Goal: Find contact information: Find contact information

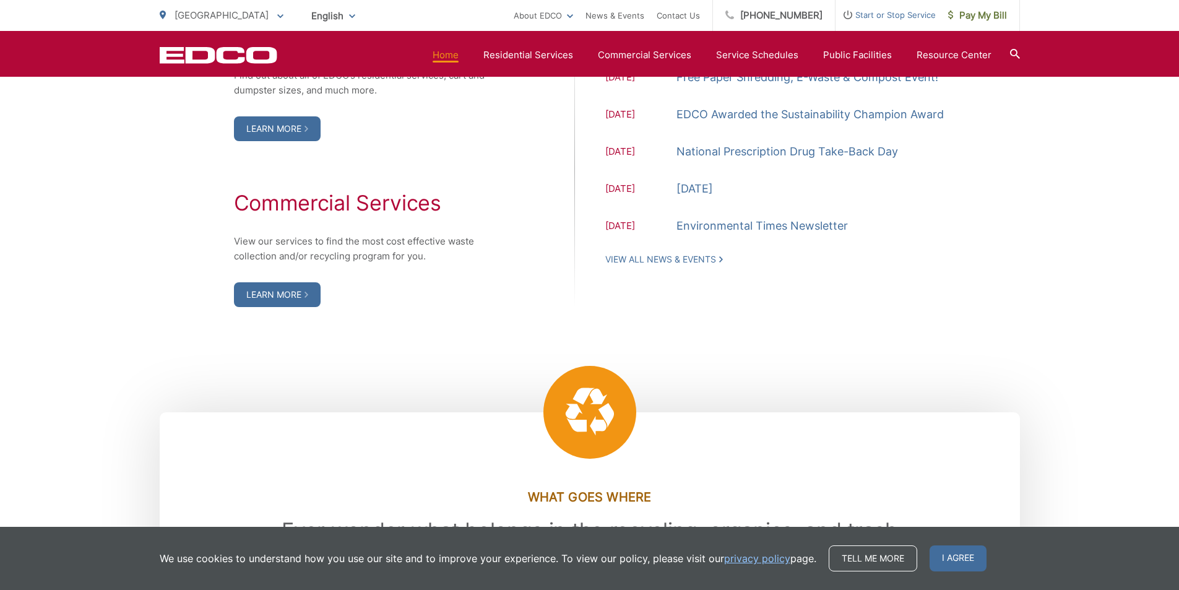
scroll to position [1423, 0]
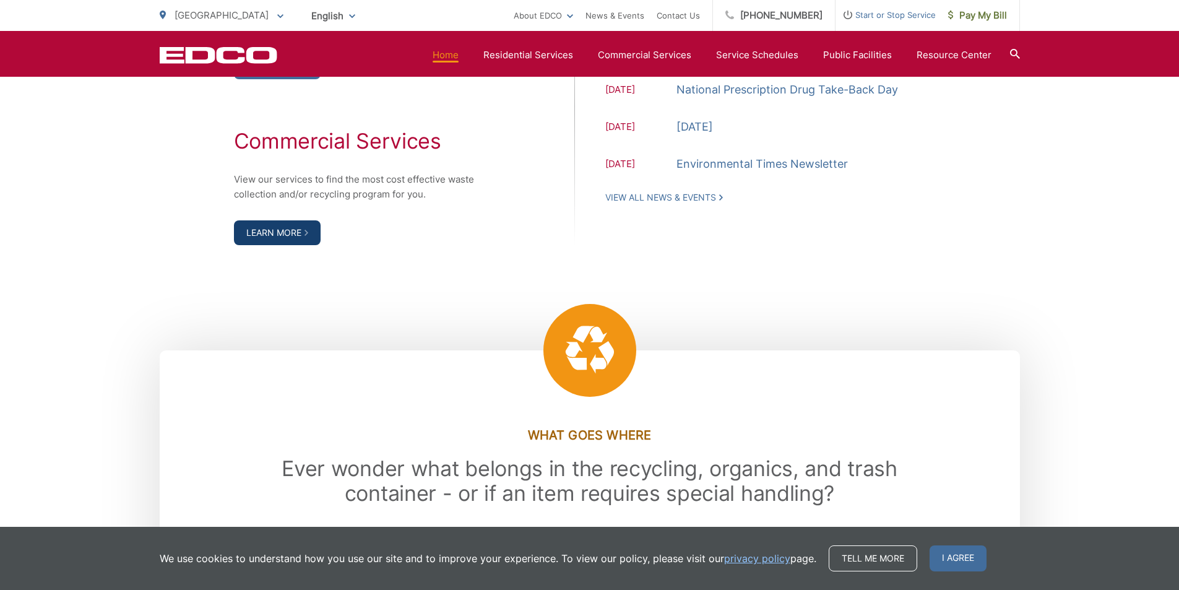
click at [259, 224] on link "Learn More" at bounding box center [277, 232] width 87 height 25
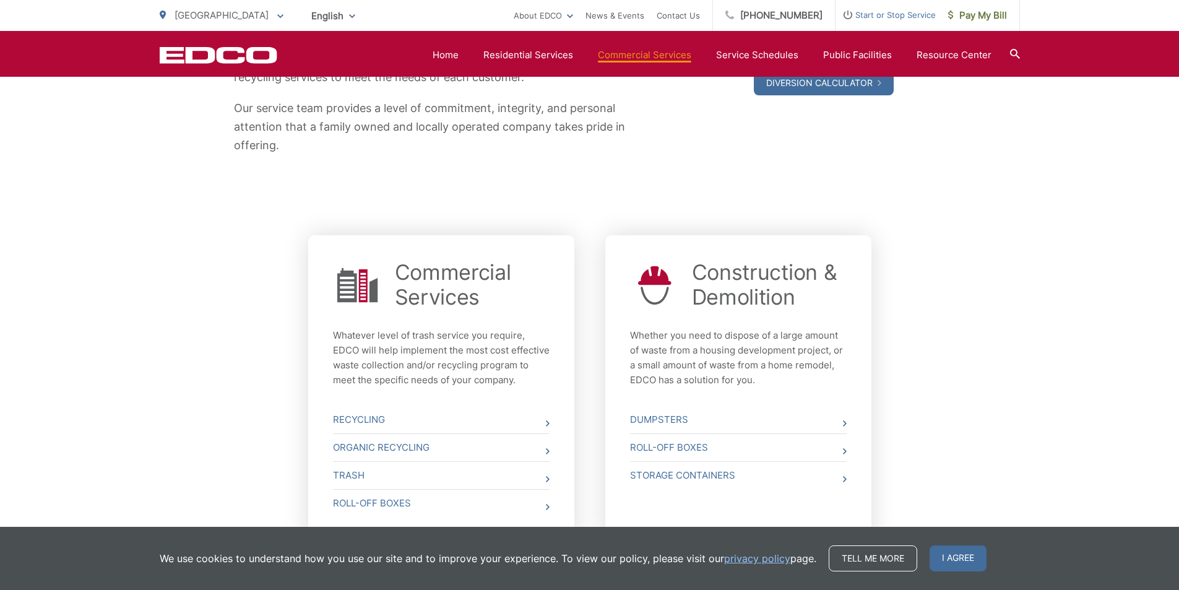
scroll to position [427, 0]
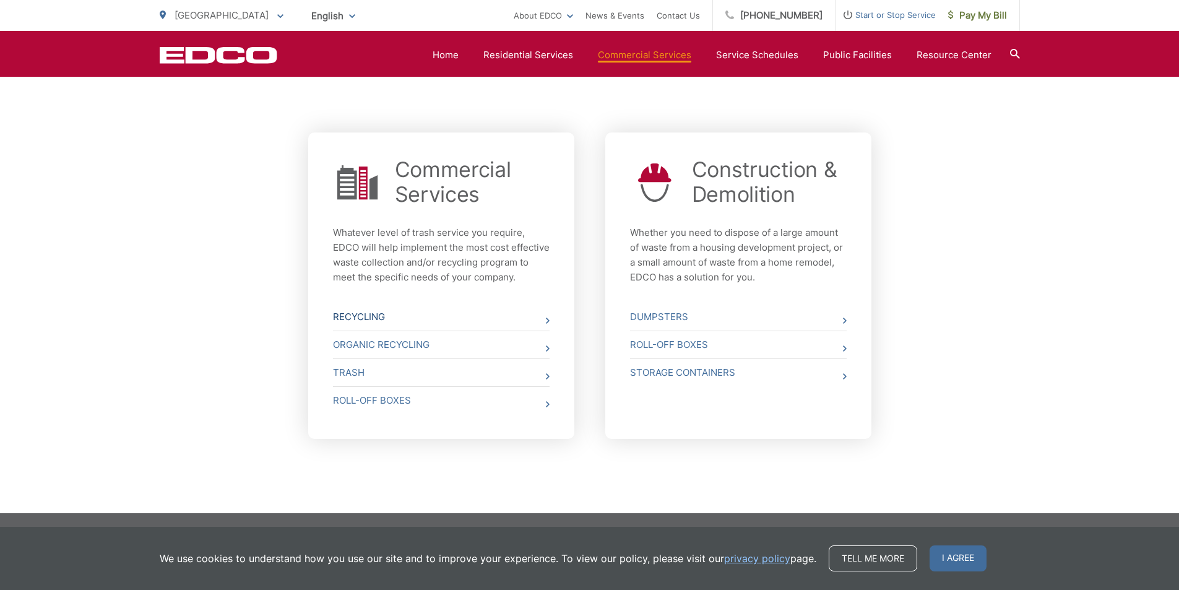
click at [353, 316] on link "Recycling" at bounding box center [441, 316] width 217 height 27
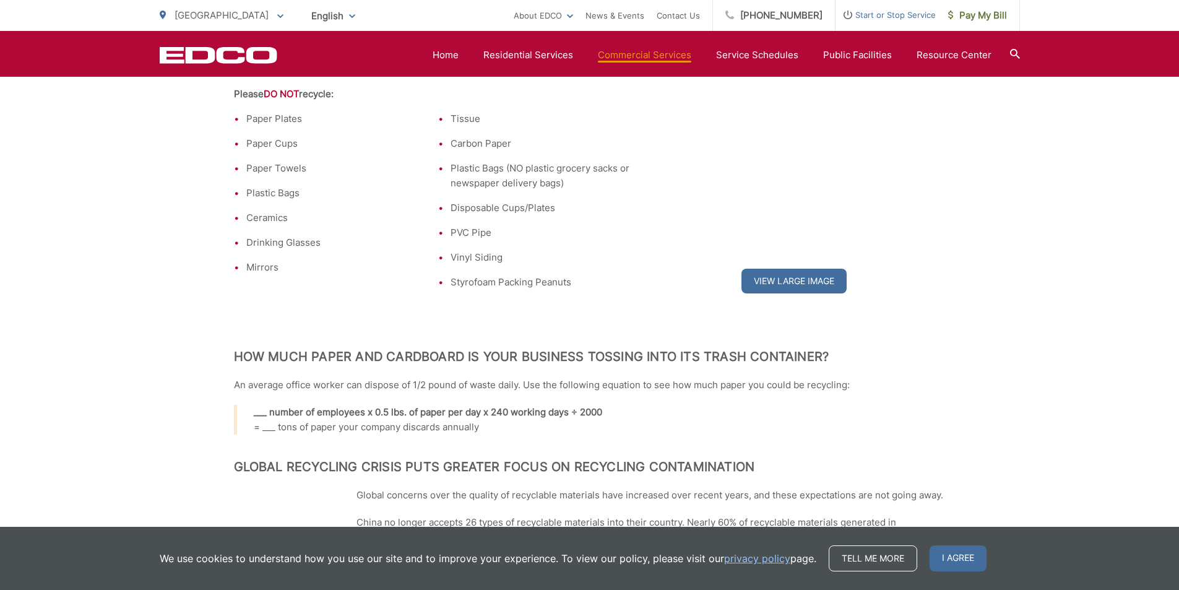
scroll to position [211, 0]
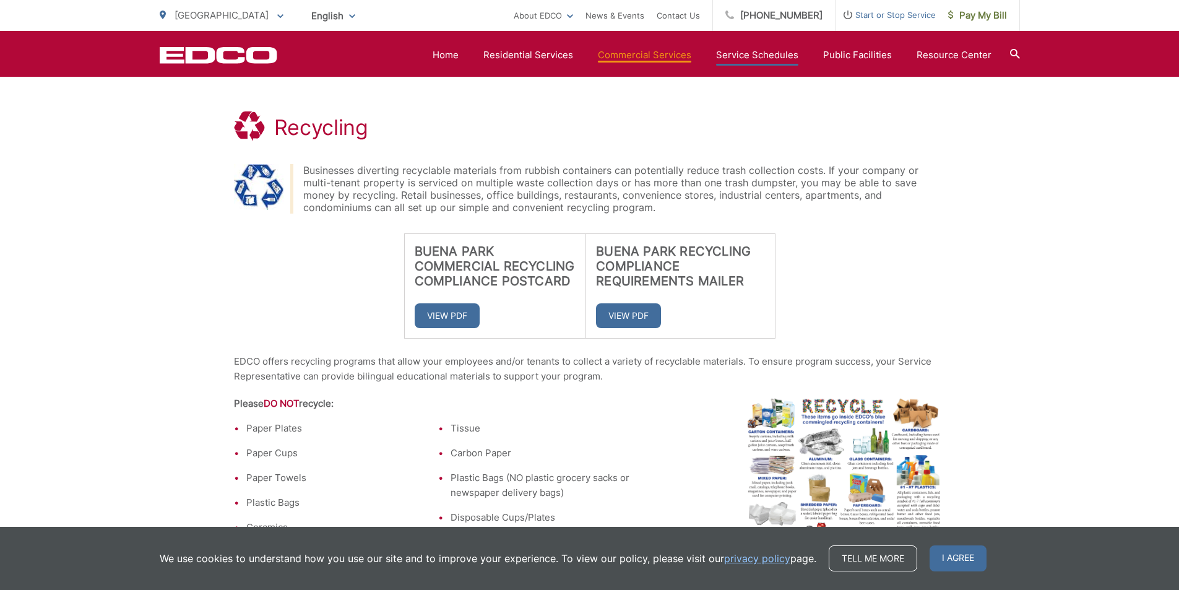
click at [773, 51] on link "Service Schedules" at bounding box center [757, 55] width 82 height 15
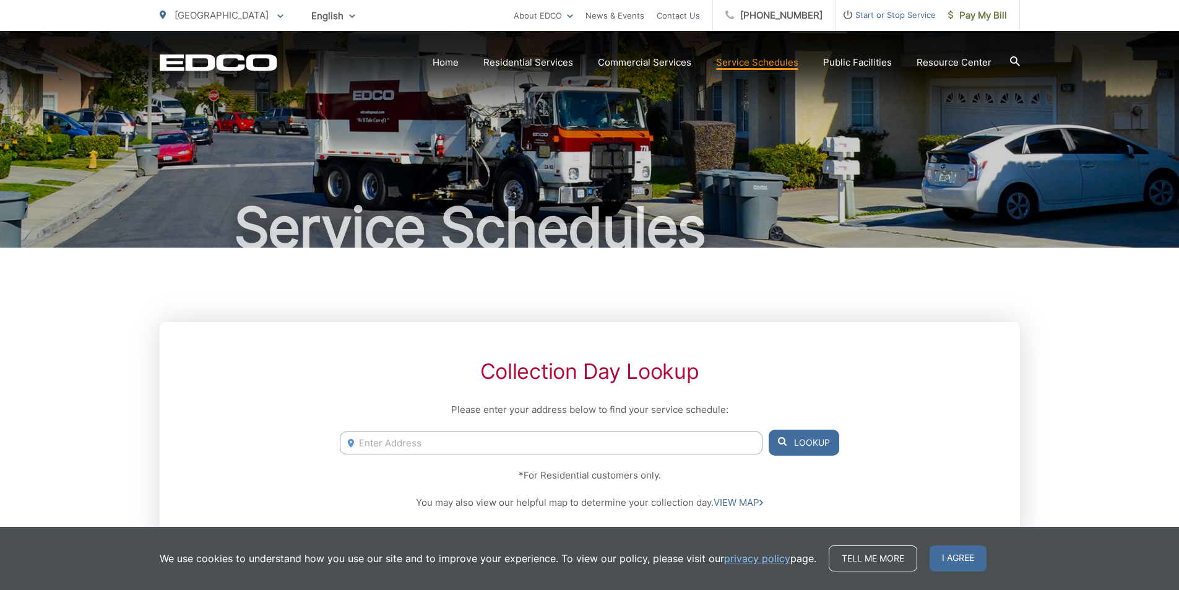
scroll to position [309, 0]
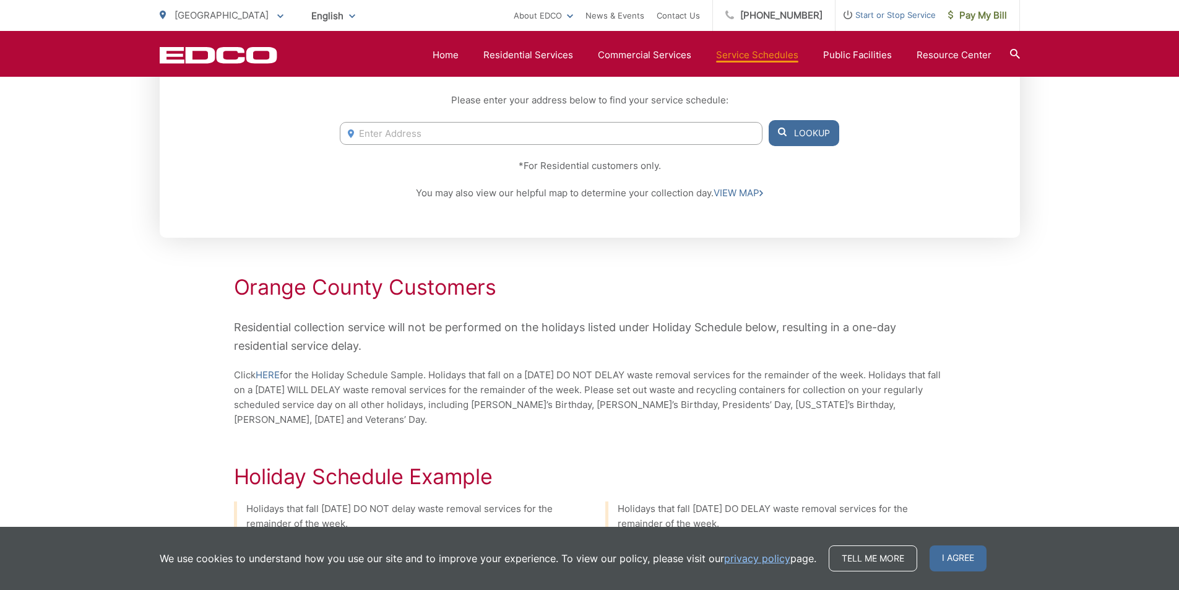
click at [611, 131] on input "Enter Address" at bounding box center [551, 133] width 422 height 23
type input "6363 S Kni"
drag, startPoint x: 418, startPoint y: 135, endPoint x: 64, endPoint y: 114, distance: 354.5
click at [64, 114] on div "Service Schedules Collection Day Lookup Please enter your address below to find…" at bounding box center [589, 443] width 1179 height 1442
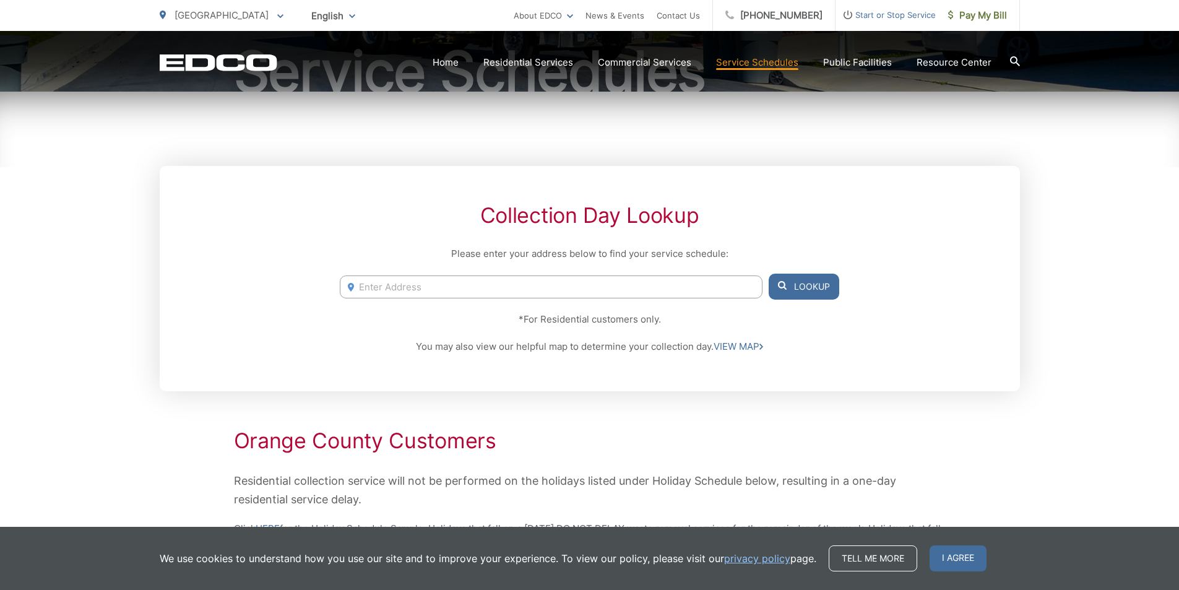
scroll to position [0, 0]
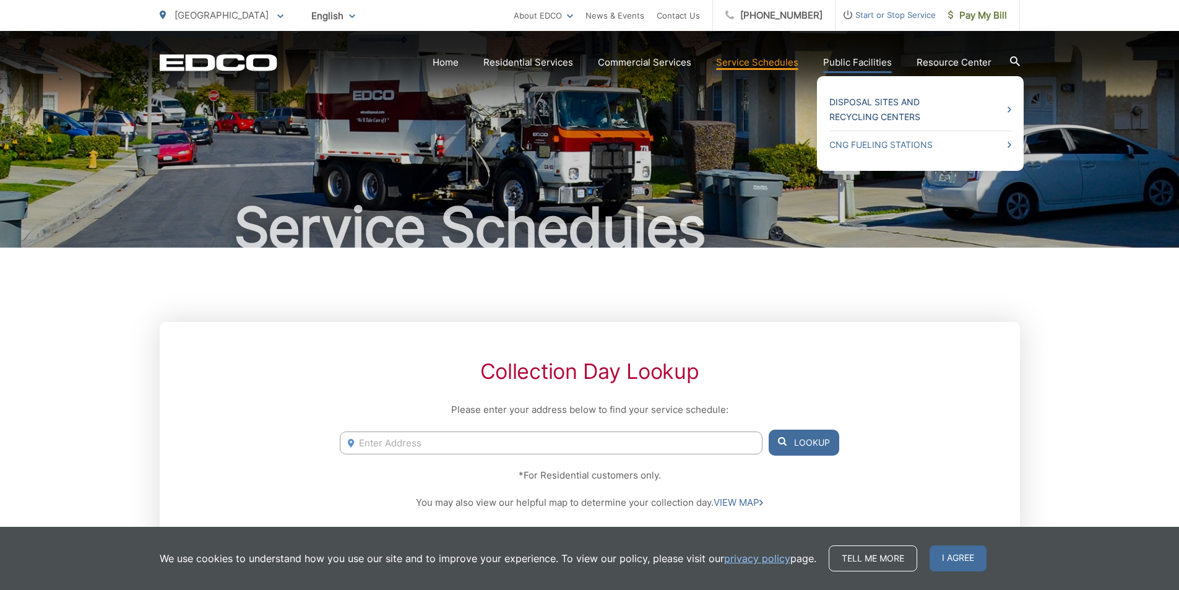
click at [887, 110] on link "Disposal Sites and Recycling Centers" at bounding box center [920, 110] width 182 height 30
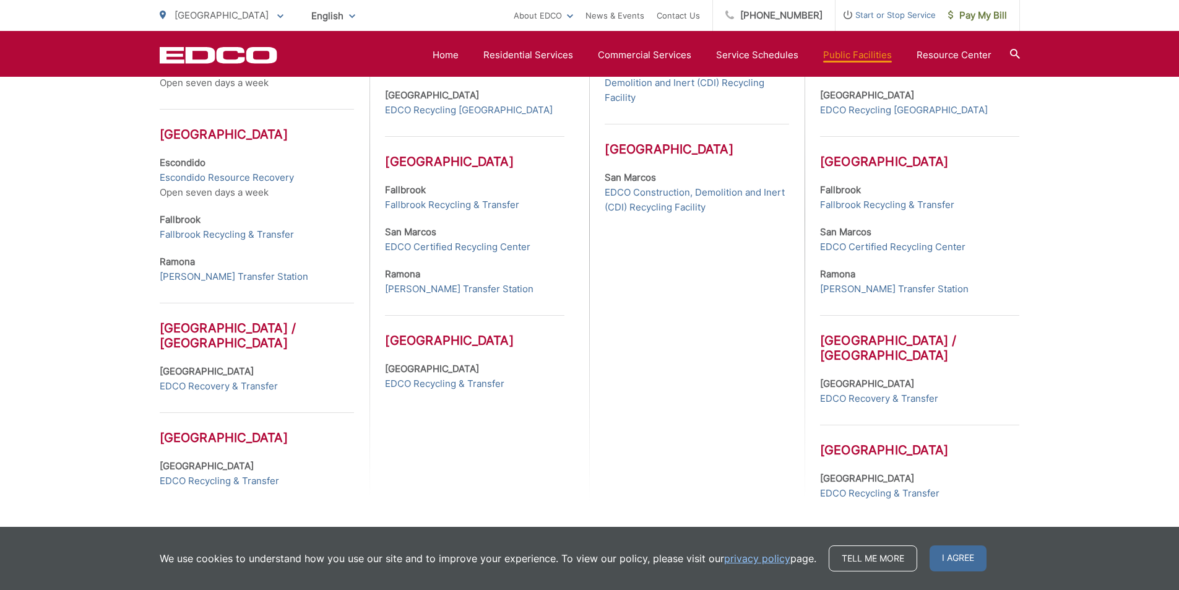
scroll to position [575, 0]
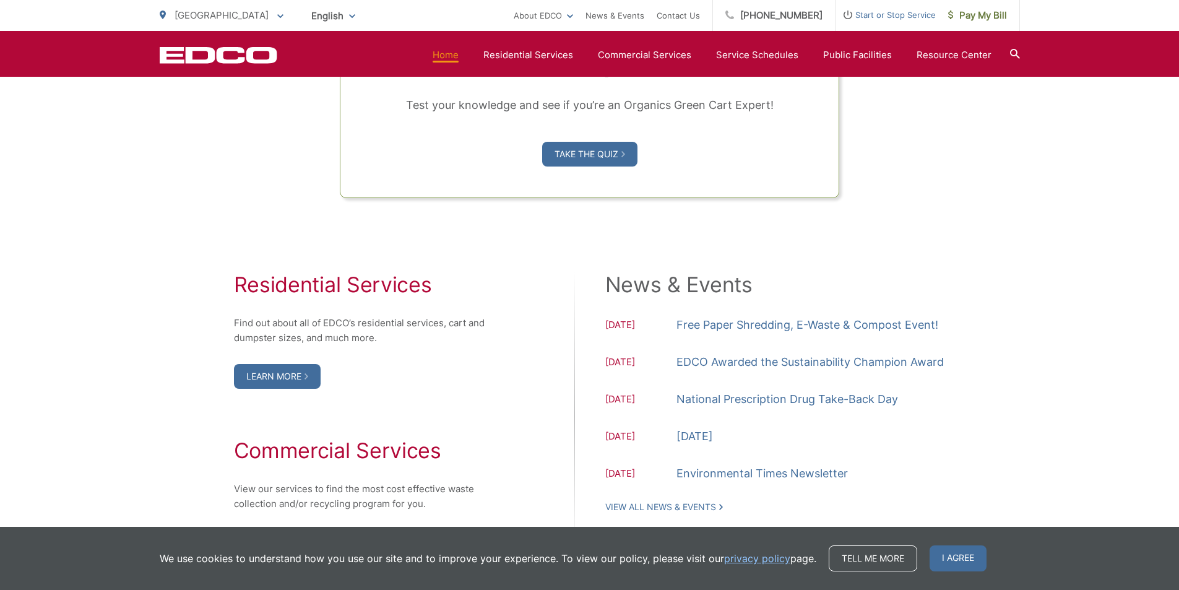
scroll to position [1175, 0]
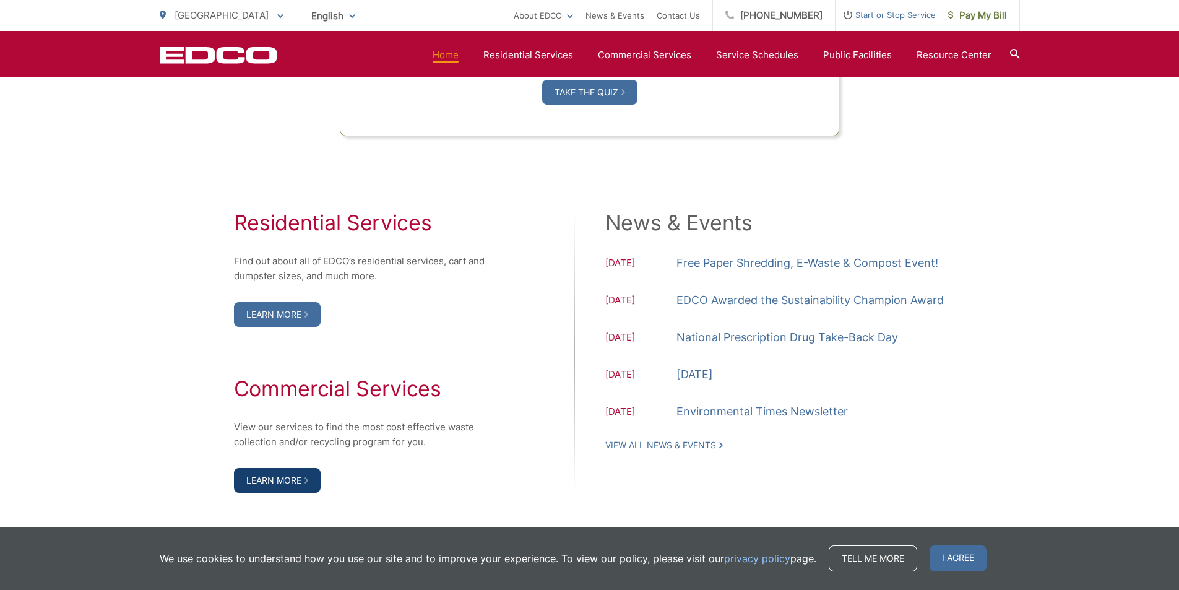
click at [299, 474] on link "Learn More" at bounding box center [277, 480] width 87 height 25
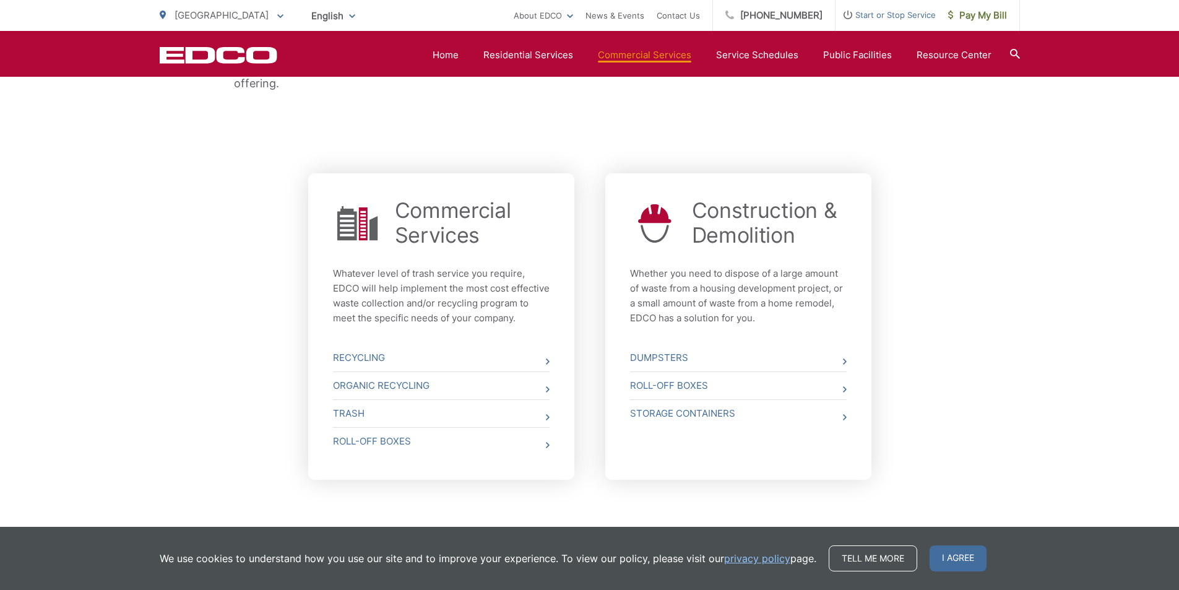
scroll to position [427, 0]
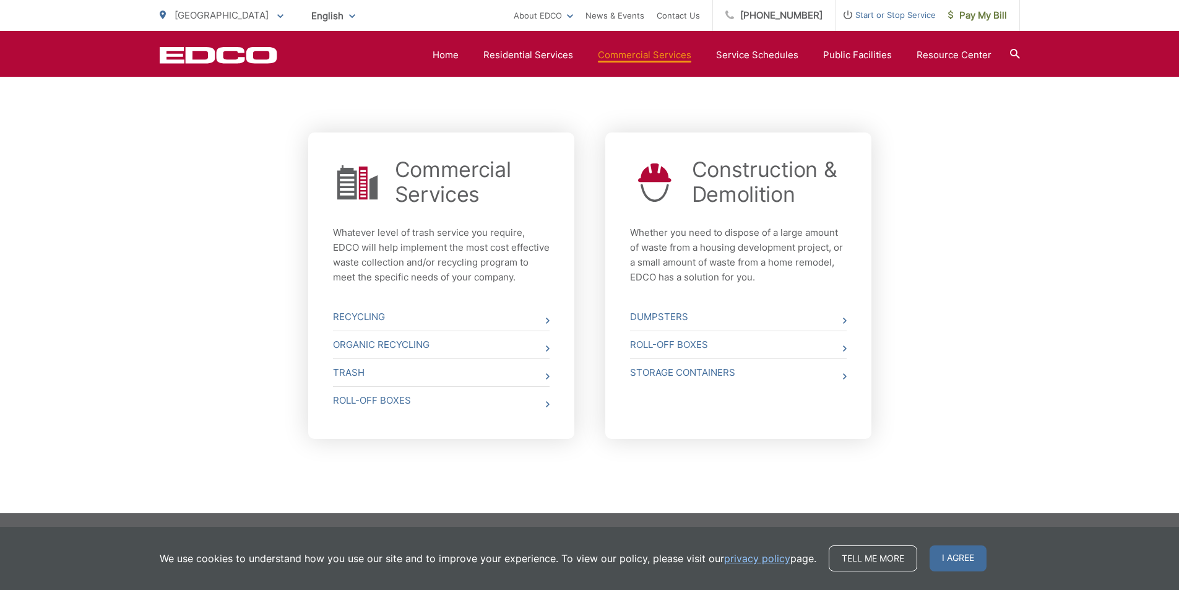
click at [551, 322] on div "Commercial Services Whatever level of trash service you require, EDCO will help…" at bounding box center [441, 285] width 266 height 306
click at [394, 317] on link "Recycling" at bounding box center [441, 316] width 217 height 27
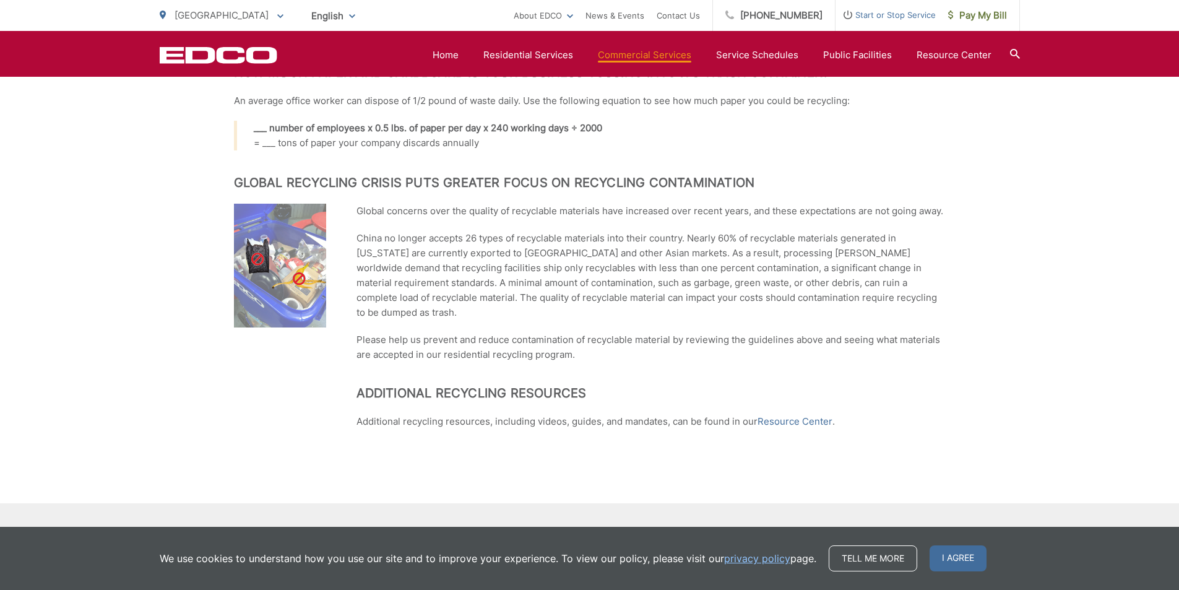
scroll to position [866, 0]
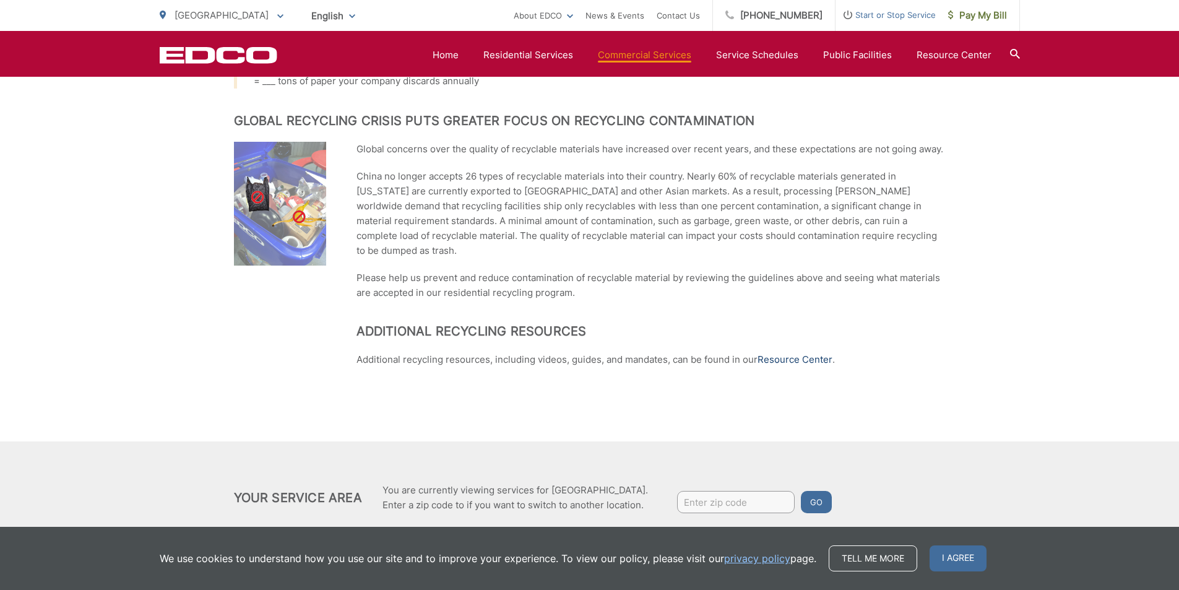
click at [788, 352] on link "Resource Center" at bounding box center [794, 359] width 75 height 15
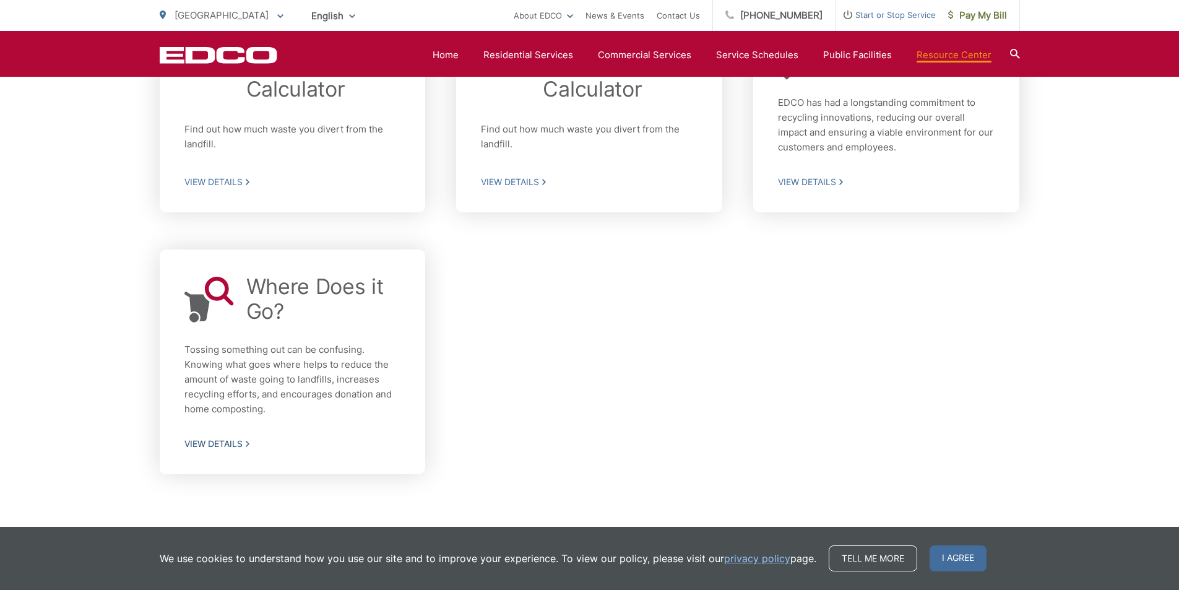
scroll to position [619, 0]
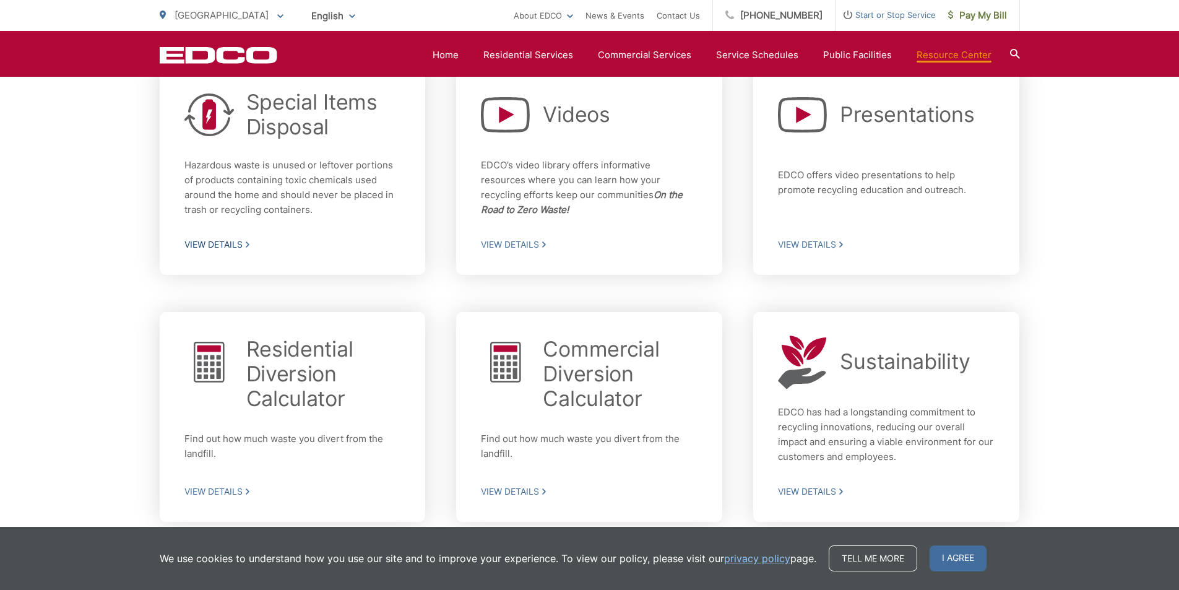
click at [325, 216] on p "Hazardous waste is unused or leftover portions of products containing toxic che…" at bounding box center [292, 187] width 217 height 59
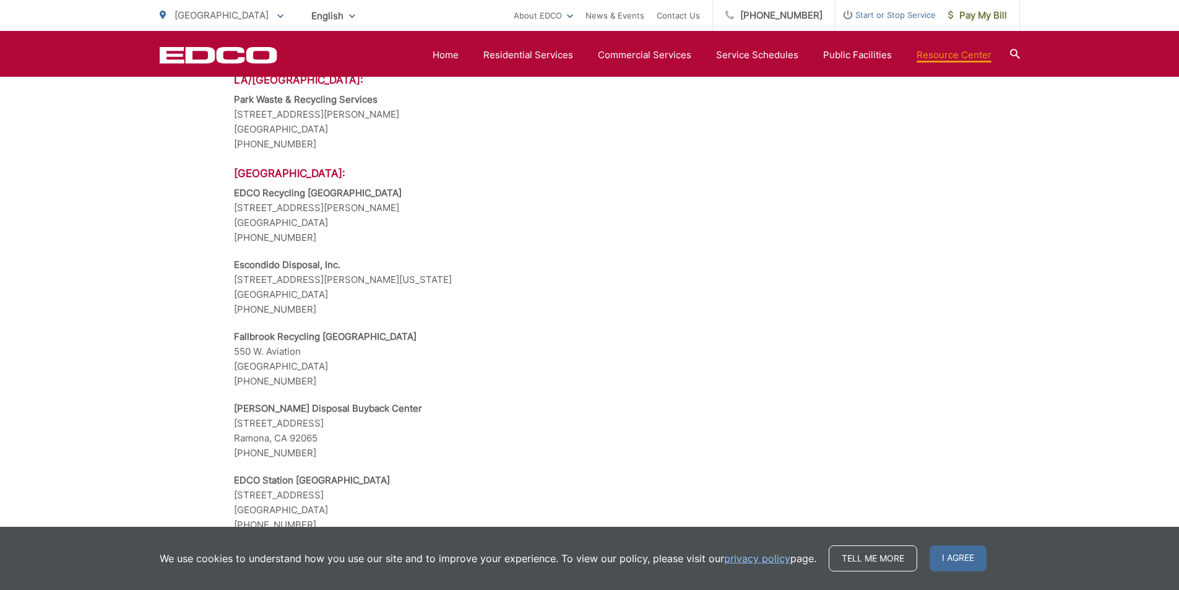
scroll to position [1114, 0]
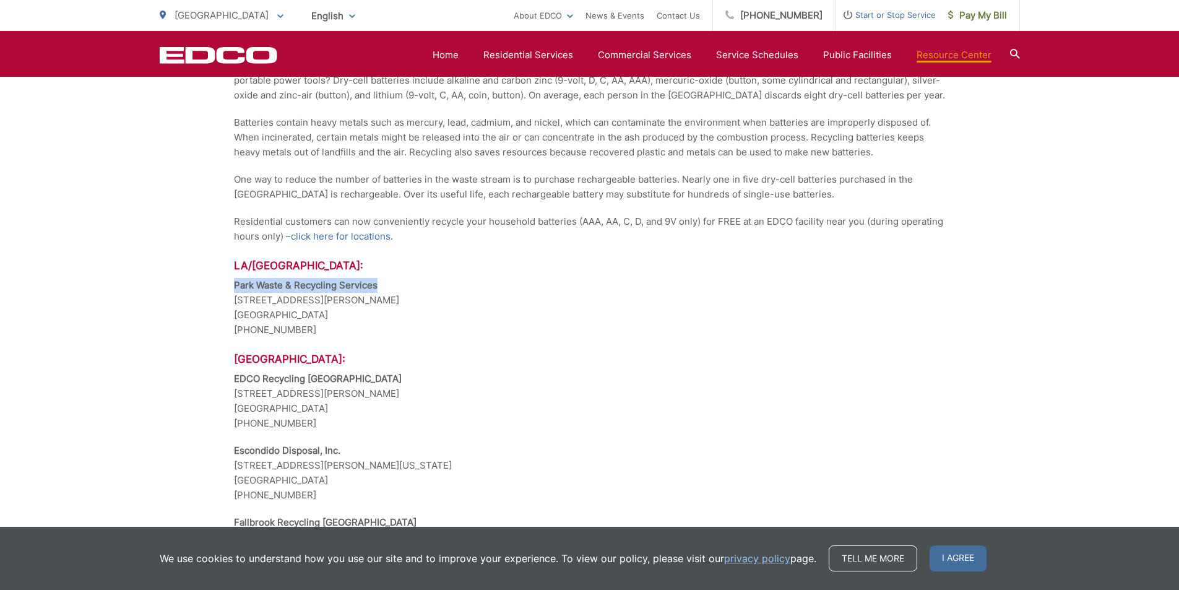
drag, startPoint x: 390, startPoint y: 282, endPoint x: 234, endPoint y: 285, distance: 155.9
click at [234, 285] on p "Park Waste & Recycling Services [STREET_ADDRESS][PERSON_NAME] [GEOGRAPHIC_DATA]…" at bounding box center [589, 307] width 711 height 59
copy strong "Park Waste & Recycling Services"
click at [620, 359] on h3 "[GEOGRAPHIC_DATA]:" at bounding box center [589, 359] width 711 height 12
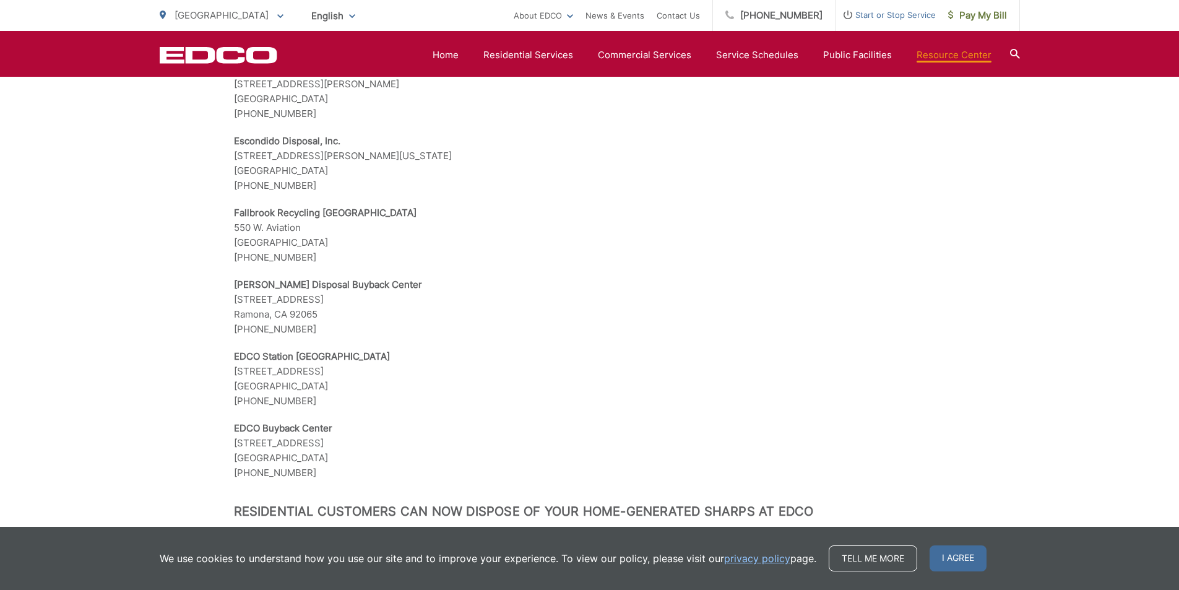
scroll to position [1175, 0]
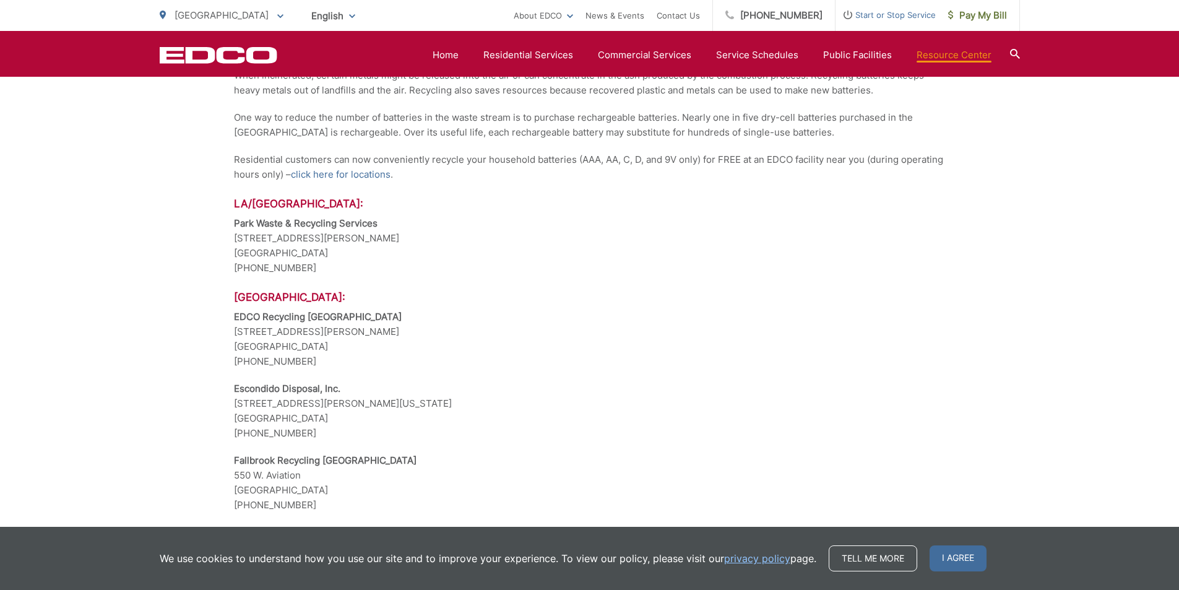
drag, startPoint x: 359, startPoint y: 255, endPoint x: 229, endPoint y: 245, distance: 130.3
click at [229, 245] on div "Special Items Disposal Put Toxic Waste In Its Place For information call the Ea…" at bounding box center [589, 439] width 1179 height 2735
copy p "6762 Stanton Ave. Buena Park, CA 90621"
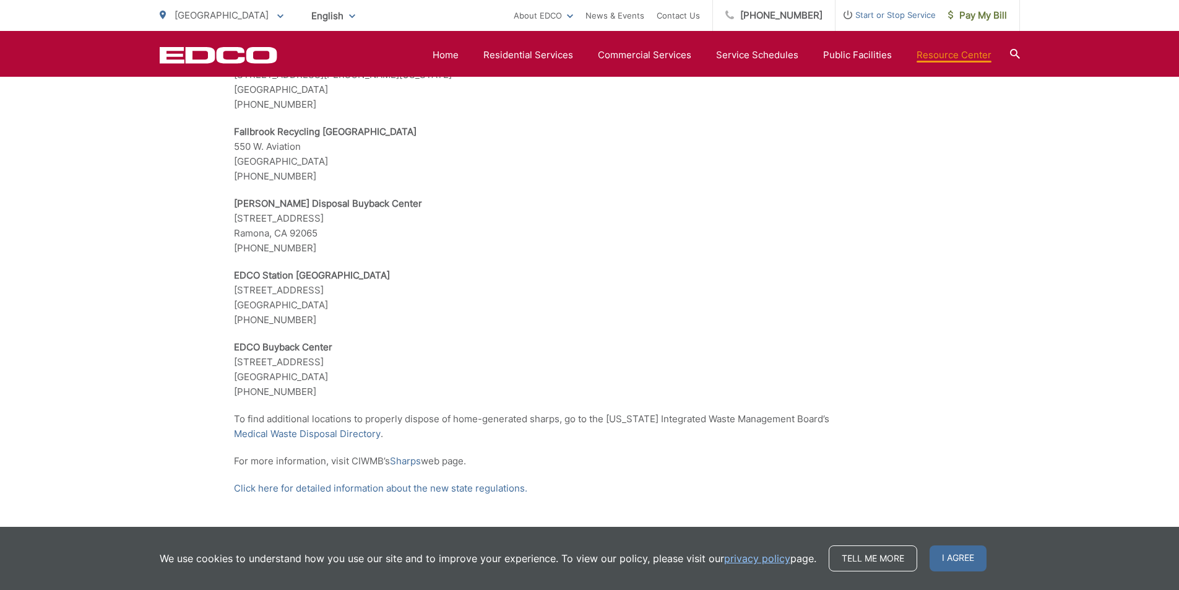
scroll to position [2470, 0]
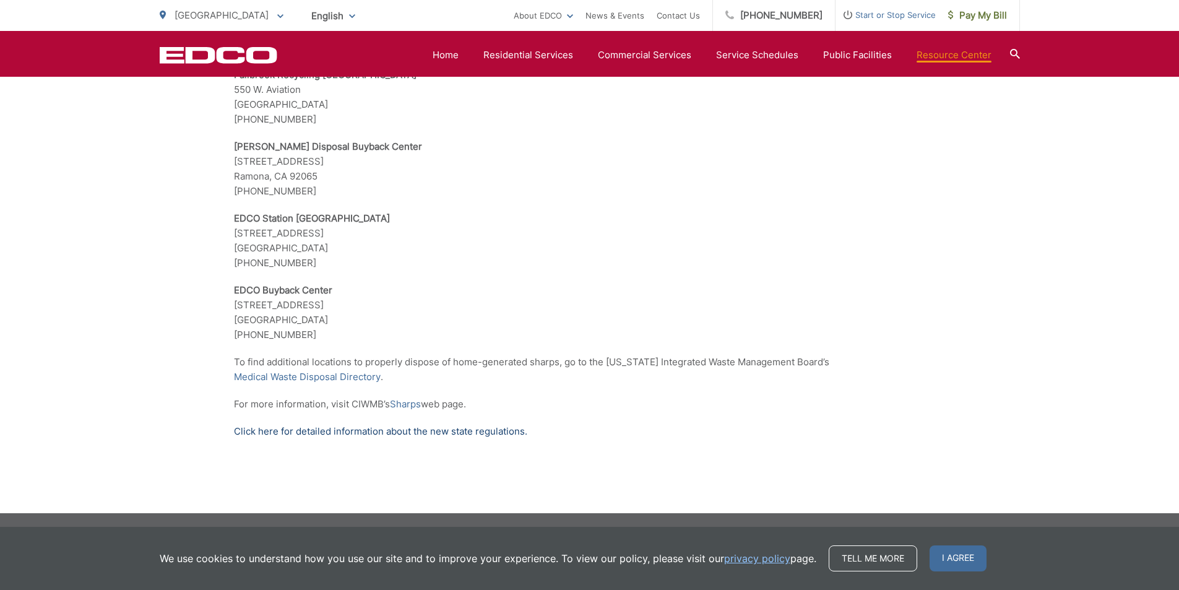
click at [468, 429] on link "Click here for detailed information about the new state regulations." at bounding box center [380, 431] width 293 height 15
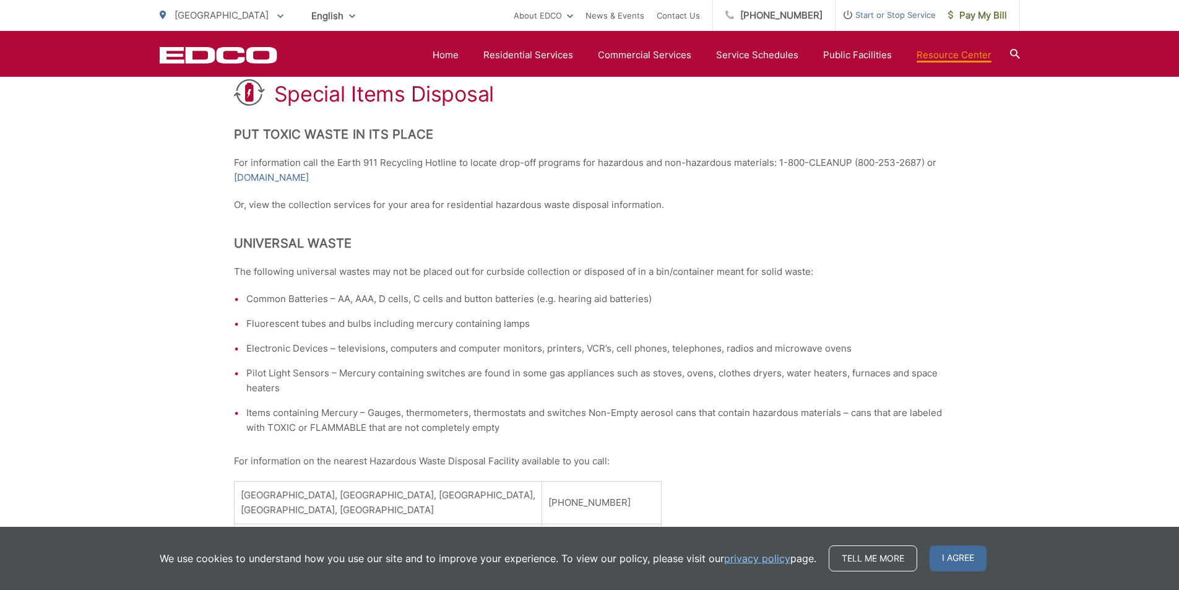
scroll to position [119, 0]
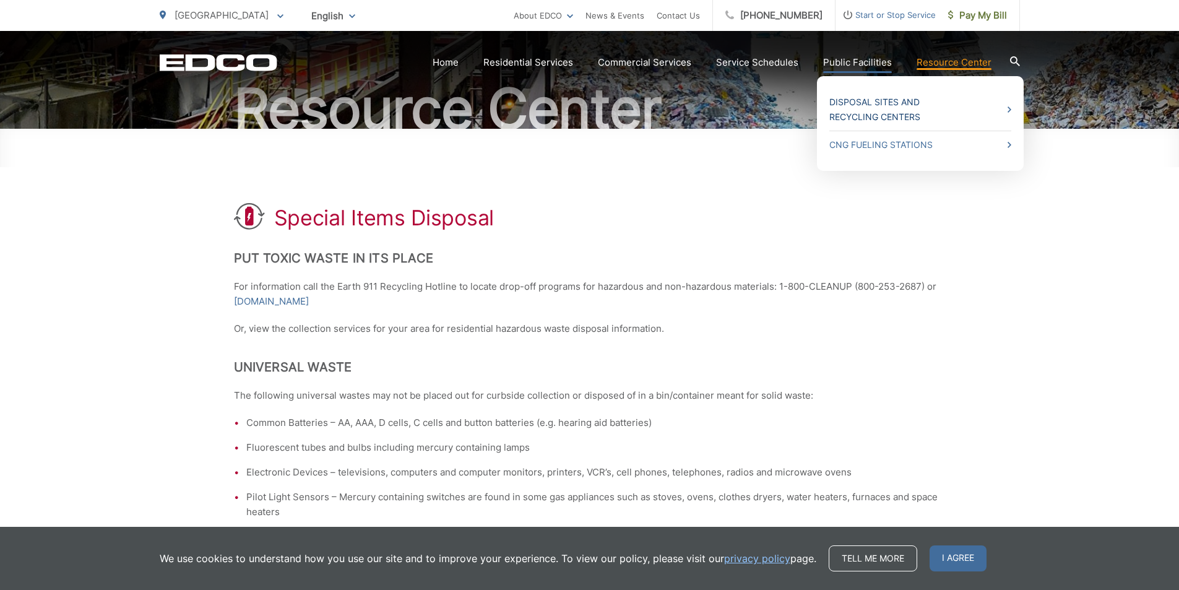
click at [886, 108] on link "Disposal Sites and Recycling Centers" at bounding box center [920, 110] width 182 height 30
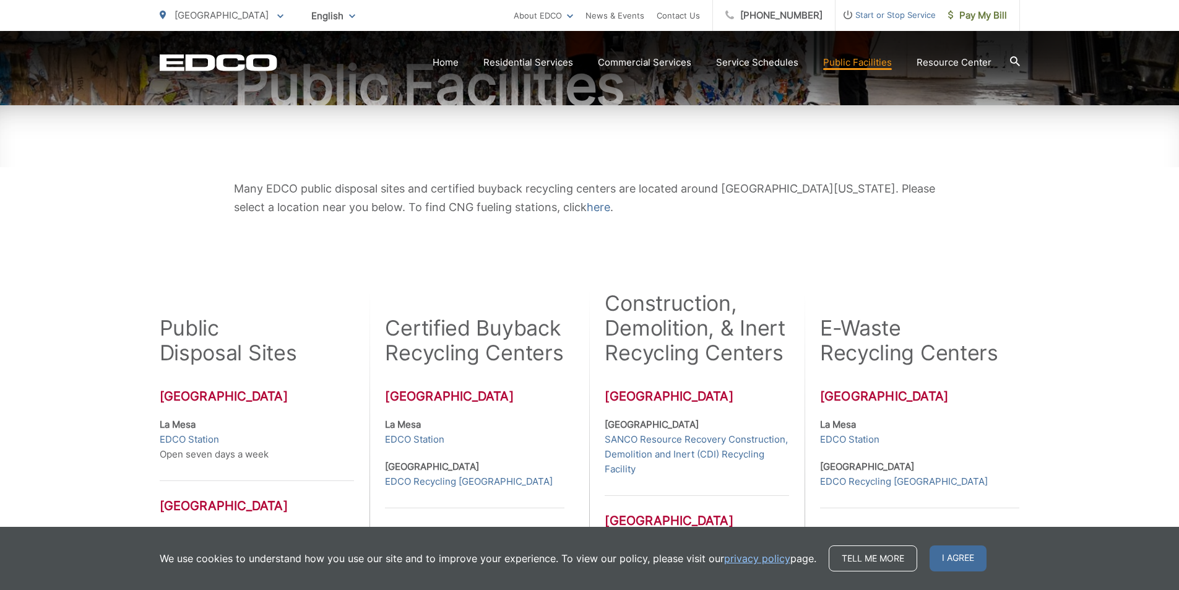
scroll to position [204, 0]
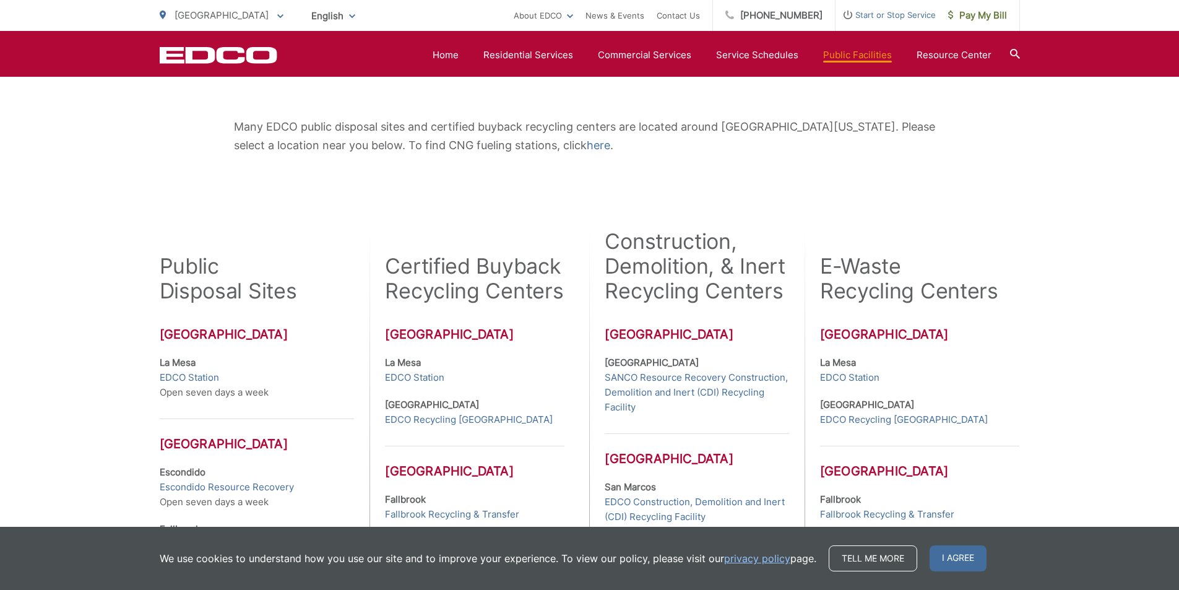
click at [597, 186] on div "Many EDCO public disposal sites and certified buyback recycling centers are loc…" at bounding box center [590, 136] width 860 height 186
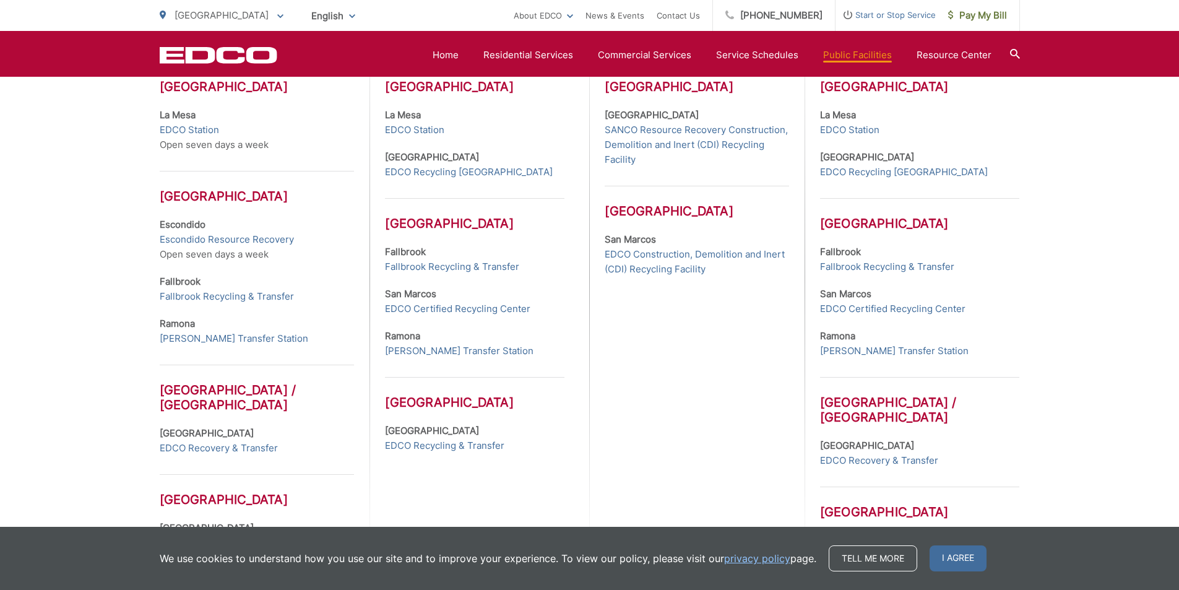
click at [596, 463] on div "Construction, Demolition, & Inert Recycling Centers [GEOGRAPHIC_DATA] [GEOGRAPH…" at bounding box center [696, 271] width 215 height 581
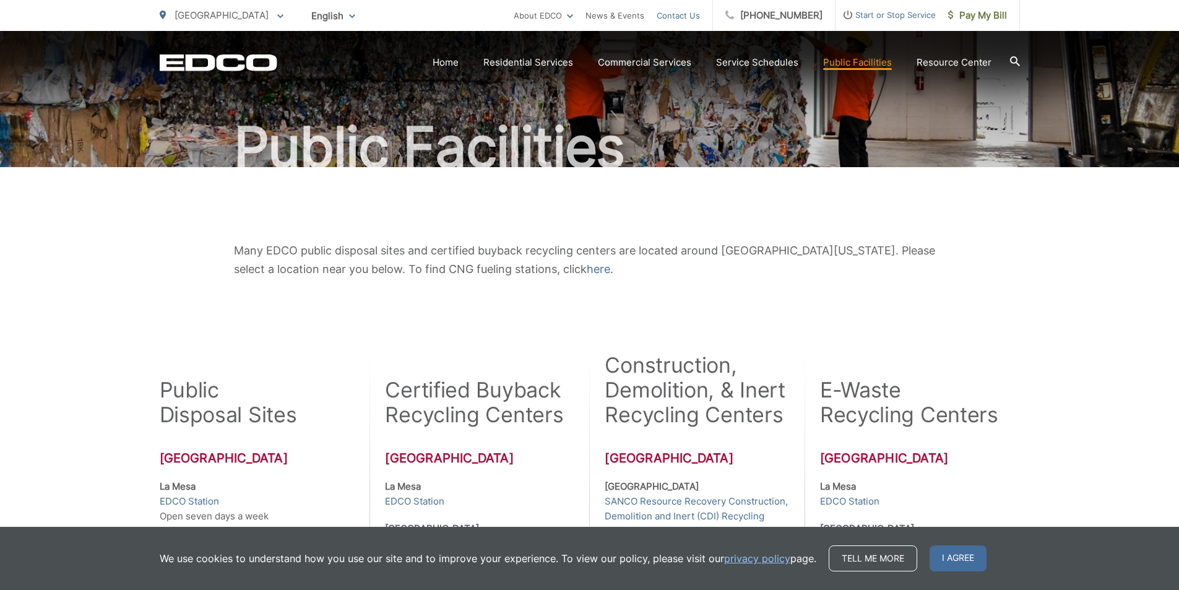
click at [700, 17] on link "Contact Us" at bounding box center [677, 15] width 43 height 15
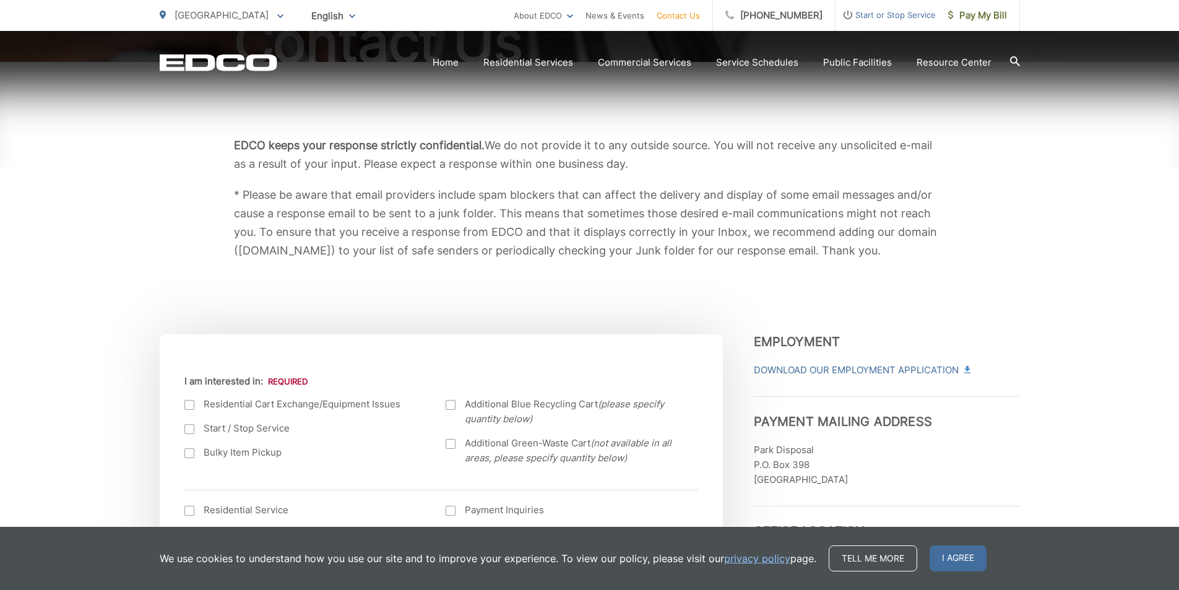
scroll to position [309, 0]
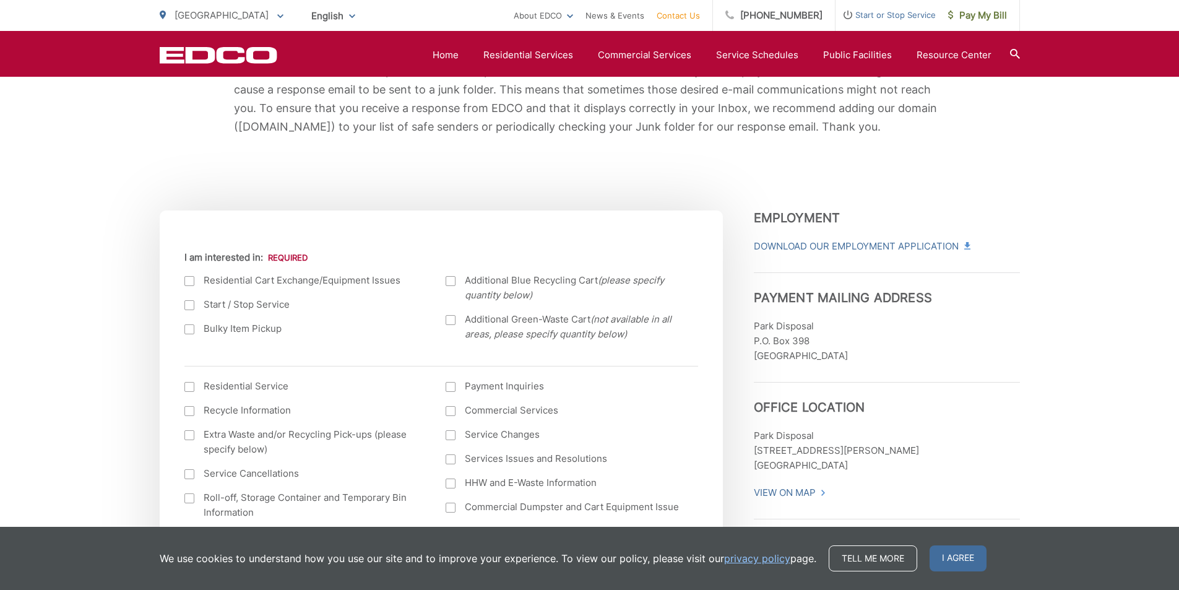
click at [192, 333] on div at bounding box center [189, 329] width 10 height 10
click at [0, 0] on input "Bulky Item Pickup" at bounding box center [0, 0] width 0 height 0
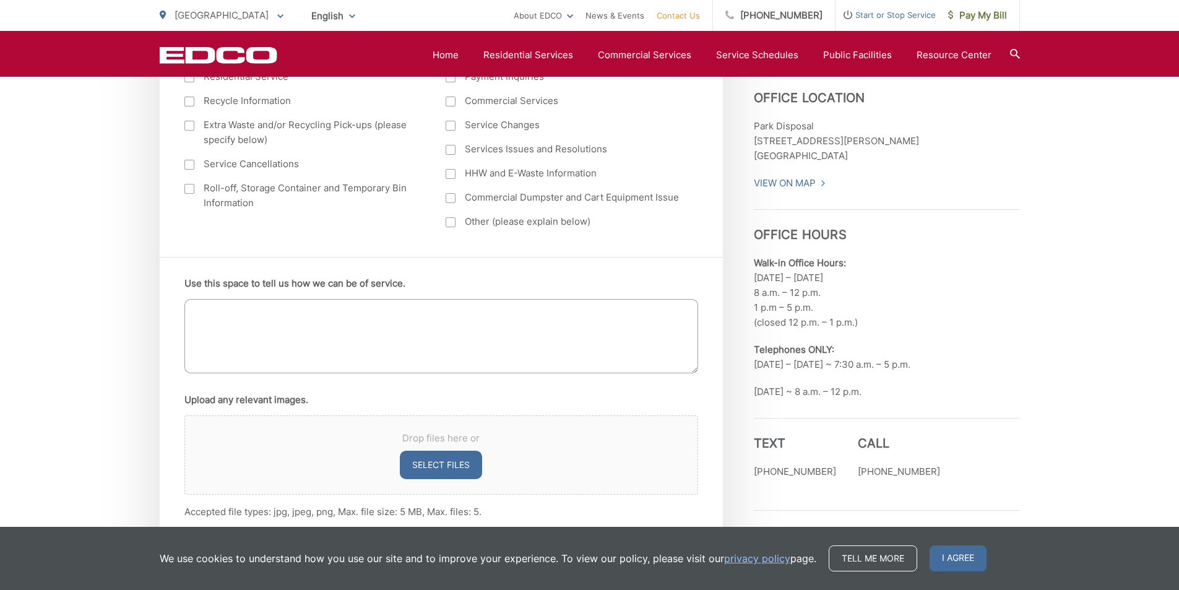
scroll to position [681, 0]
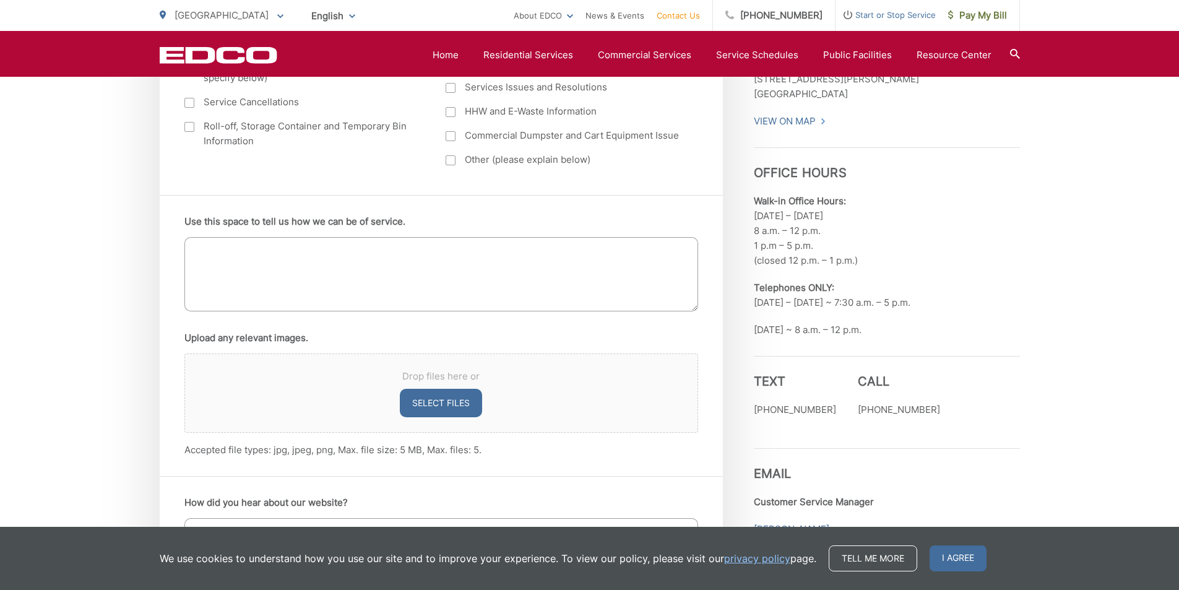
click at [326, 273] on textarea "Use this space to tell us how we can be of service." at bounding box center [440, 274] width 513 height 74
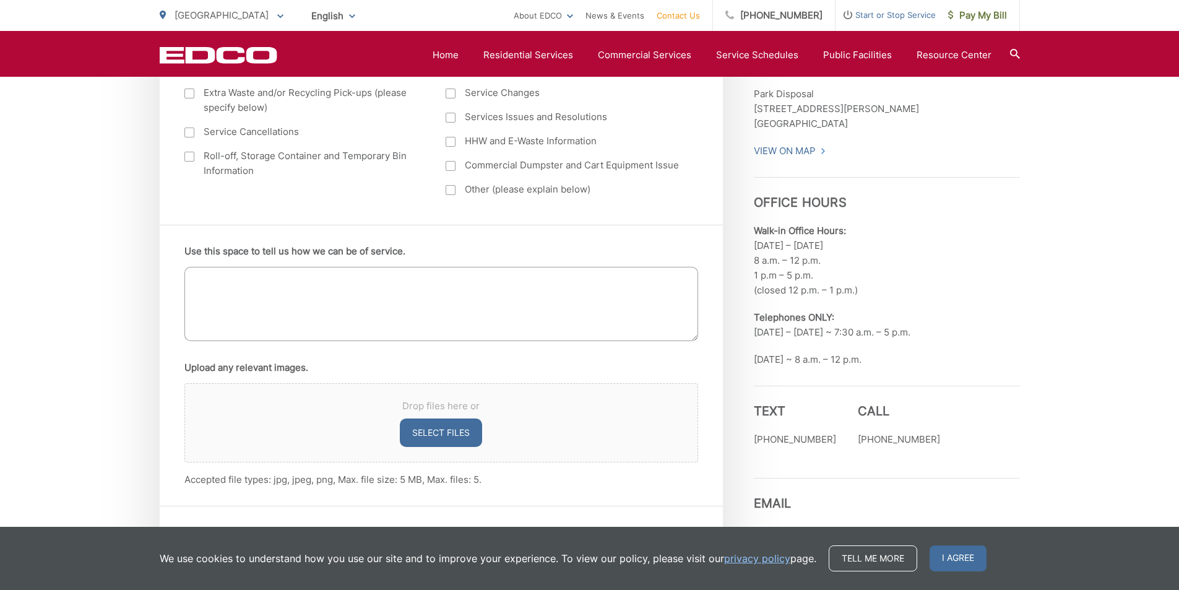
scroll to position [898, 0]
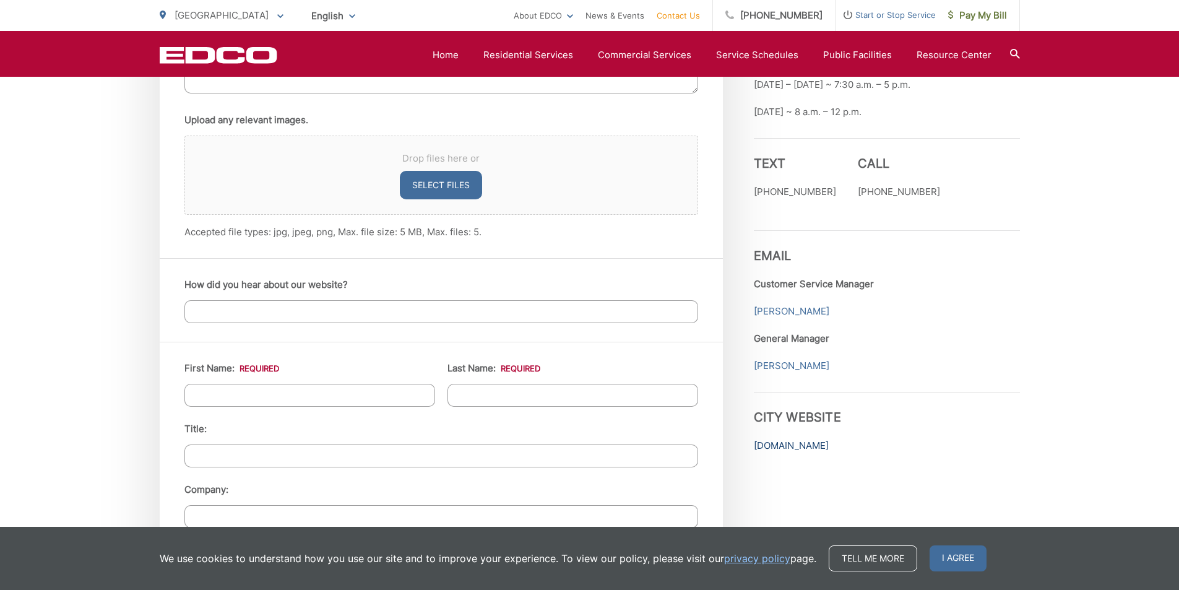
click at [768, 442] on link "buenapark.com" at bounding box center [791, 445] width 75 height 15
click at [1068, 163] on div "EDCO keeps your response strictly confidential. We do not provide it to any out…" at bounding box center [589, 302] width 1179 height 1906
click at [997, 124] on div "Employment Download Our Employment Application Payment Mailing Address Park Dis…" at bounding box center [887, 401] width 266 height 1560
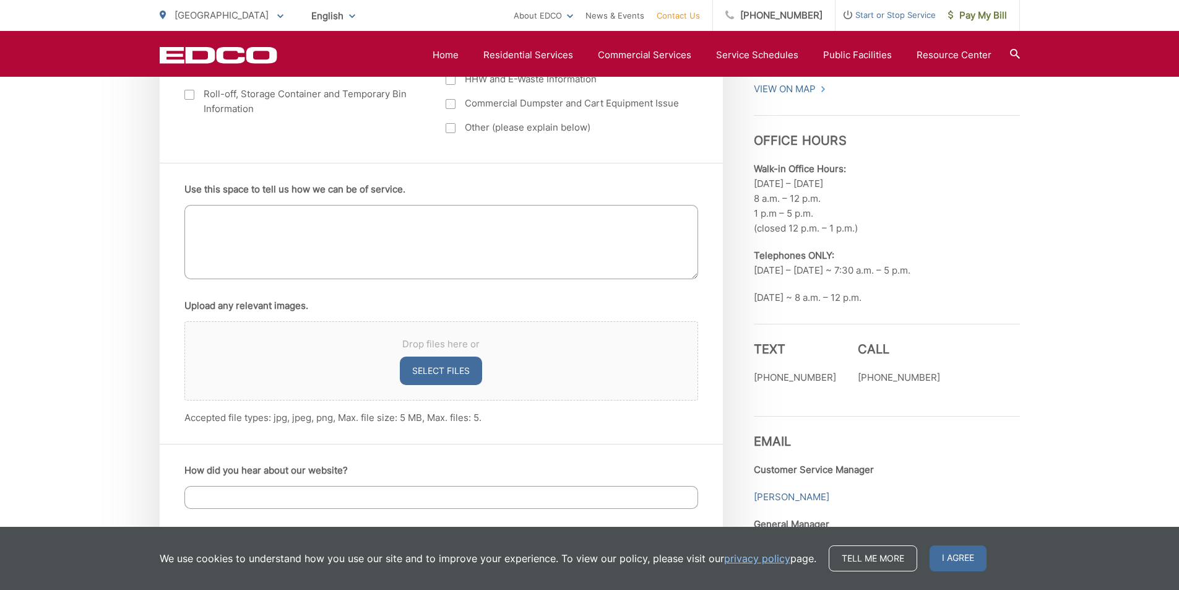
scroll to position [589, 0]
